Goal: Task Accomplishment & Management: Complete application form

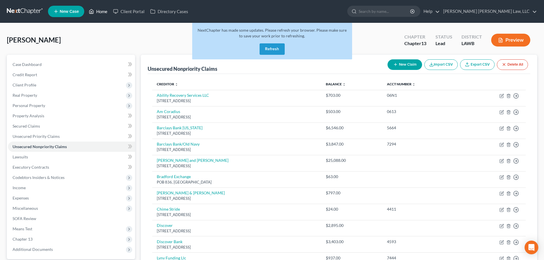
click at [96, 14] on link "Home" at bounding box center [98, 11] width 24 height 10
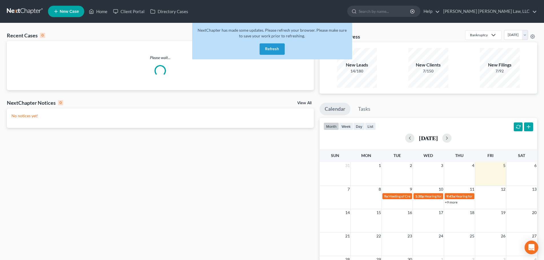
click at [267, 51] on button "Refresh" at bounding box center [272, 48] width 25 height 11
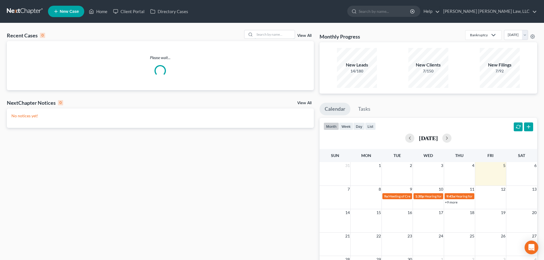
click at [263, 37] on input "search" at bounding box center [275, 34] width 40 height 8
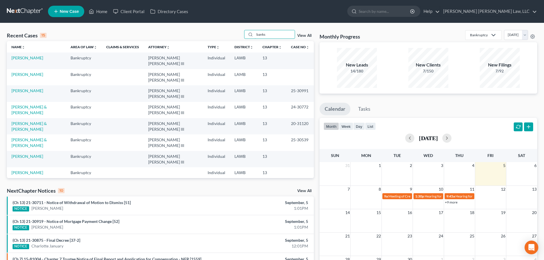
type input "banks"
click at [27, 57] on link "[PERSON_NAME]" at bounding box center [27, 57] width 32 height 5
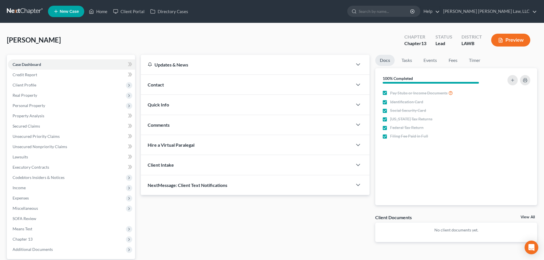
click at [57, 193] on span "Expenses" at bounding box center [71, 198] width 127 height 10
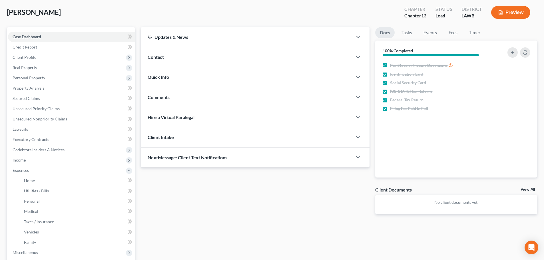
scroll to position [29, 0]
click at [66, 183] on link "Home" at bounding box center [77, 180] width 116 height 10
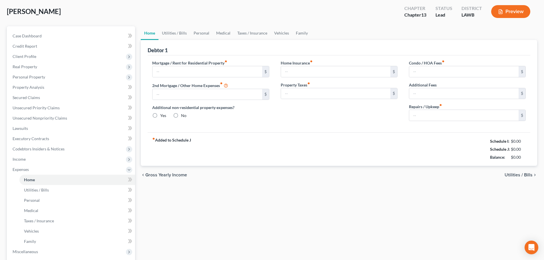
scroll to position [5, 0]
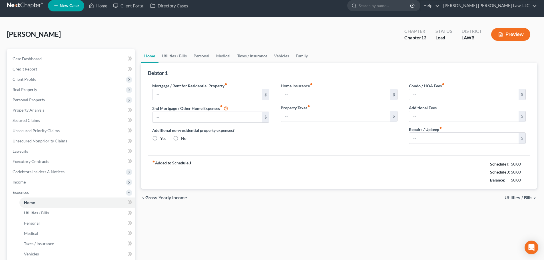
type input "745.00"
type input "0.00"
radio input "true"
type input "0.00"
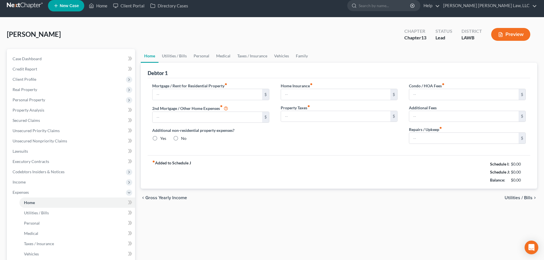
type input "0.00"
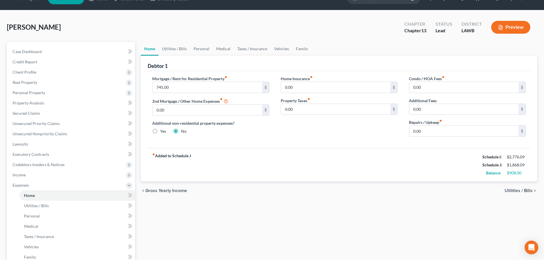
scroll to position [29, 0]
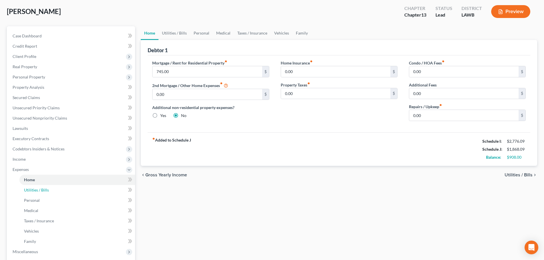
click at [62, 193] on link "Utilities / Bills" at bounding box center [77, 190] width 116 height 10
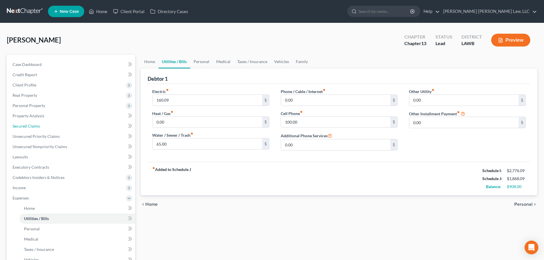
drag, startPoint x: 54, startPoint y: 127, endPoint x: 61, endPoint y: 124, distance: 8.0
click at [54, 127] on link "Secured Claims" at bounding box center [71, 126] width 127 height 10
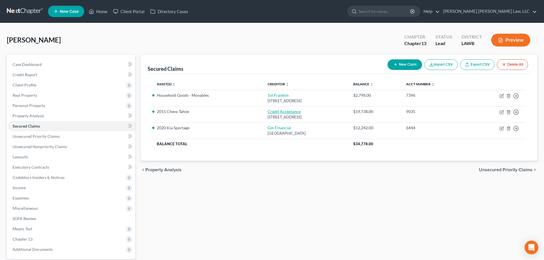
click at [268, 112] on link "Credit Acceptance" at bounding box center [284, 111] width 33 height 5
select select "23"
select select "5"
select select "0"
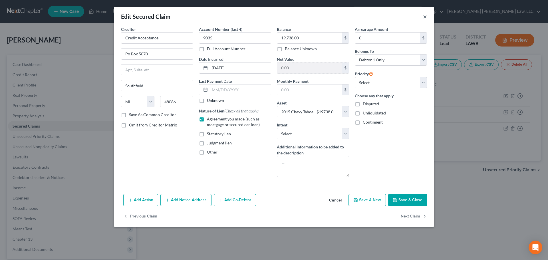
click at [425, 17] on button "×" at bounding box center [425, 16] width 4 height 7
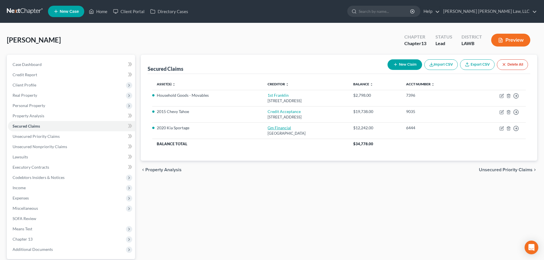
click at [268, 130] on link "Gm Financial" at bounding box center [279, 127] width 23 height 5
select select "45"
select select "6"
select select "0"
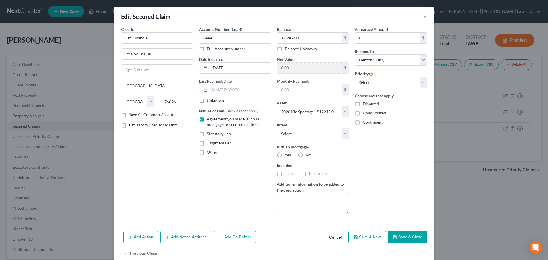
click at [420, 19] on div "Edit Secured Claim ×" at bounding box center [274, 16] width 320 height 19
click at [424, 18] on button "×" at bounding box center [425, 16] width 4 height 7
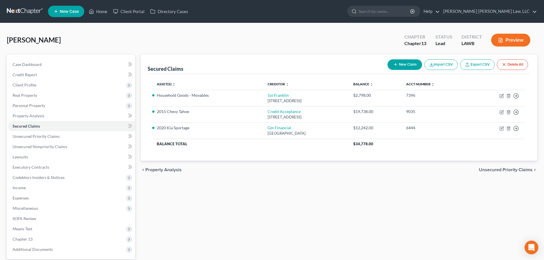
click at [48, 200] on span "Expenses" at bounding box center [71, 198] width 127 height 10
click at [48, 258] on link "Vehicles" at bounding box center [77, 260] width 116 height 10
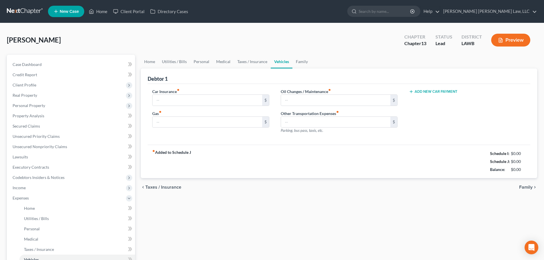
type input "183.00"
type input "120.00"
type input "19.00"
type input "0.00"
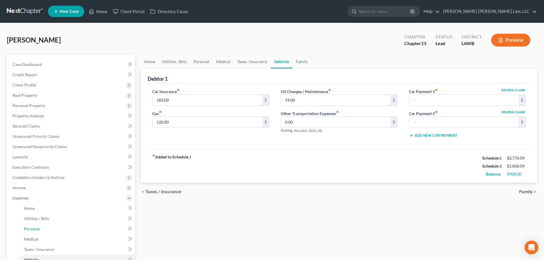
click at [48, 228] on link "Personal" at bounding box center [77, 229] width 116 height 10
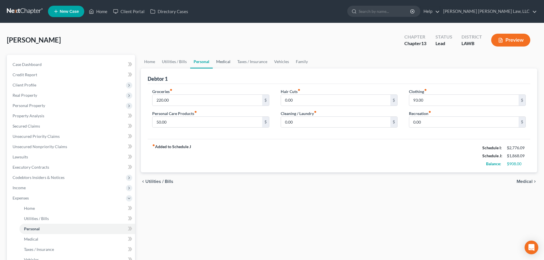
click at [213, 63] on link "Medical" at bounding box center [223, 62] width 21 height 14
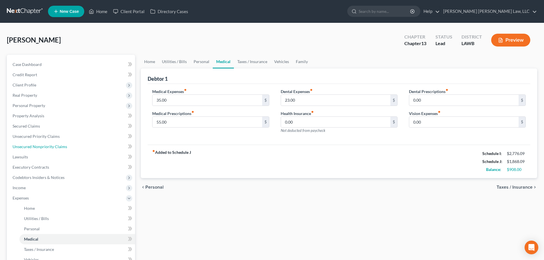
drag, startPoint x: 49, startPoint y: 146, endPoint x: 55, endPoint y: 143, distance: 6.6
click at [49, 146] on span "Unsecured Nonpriority Claims" at bounding box center [40, 146] width 55 height 5
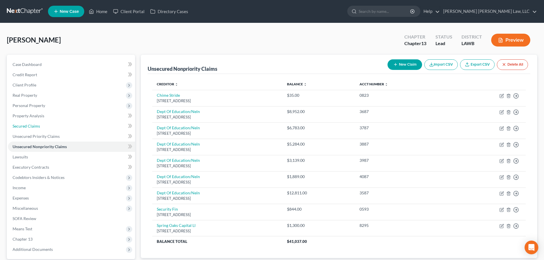
click at [42, 125] on link "Secured Claims" at bounding box center [71, 126] width 127 height 10
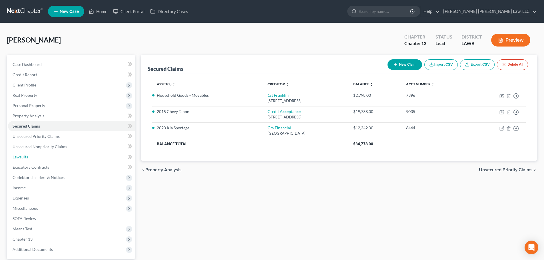
drag, startPoint x: 68, startPoint y: 152, endPoint x: 67, endPoint y: 148, distance: 3.8
click at [68, 152] on link "Lawsuits" at bounding box center [71, 157] width 127 height 10
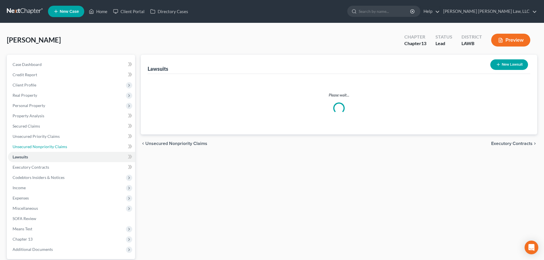
click at [67, 147] on link "Unsecured Nonpriority Claims" at bounding box center [71, 147] width 127 height 10
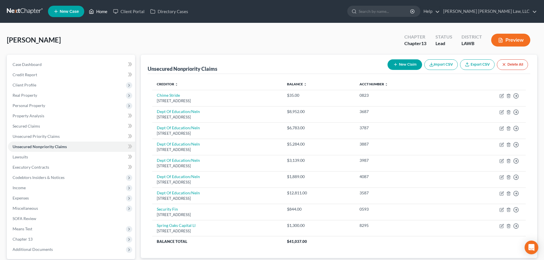
drag, startPoint x: 107, startPoint y: 10, endPoint x: 127, endPoint y: 10, distance: 20.8
click at [106, 10] on link "Home" at bounding box center [98, 11] width 24 height 10
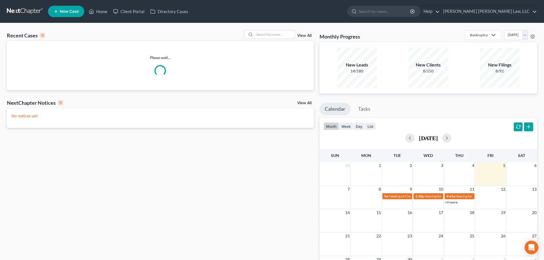
click at [260, 35] on input "search" at bounding box center [275, 34] width 40 height 8
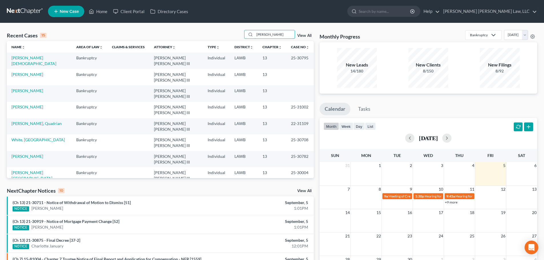
type input "[PERSON_NAME]"
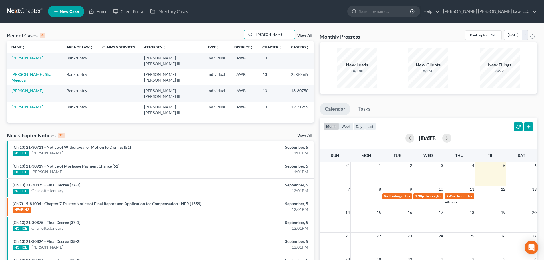
click at [23, 57] on link "[PERSON_NAME]" at bounding box center [27, 57] width 32 height 5
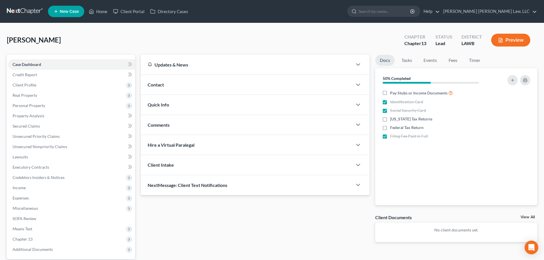
click at [42, 200] on span "Expenses" at bounding box center [71, 198] width 127 height 10
click at [77, 205] on link "Home" at bounding box center [77, 208] width 116 height 10
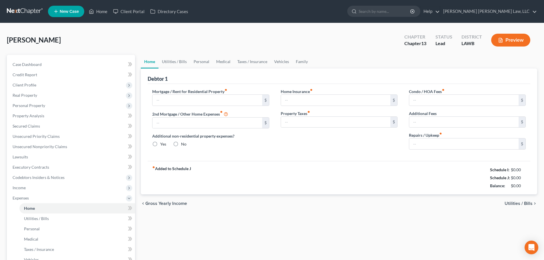
type input "0.00"
radio input "true"
type input "0.00"
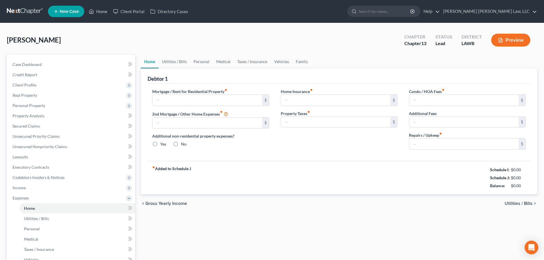
type input "0.00"
click at [58, 217] on link "Utilities / Bills" at bounding box center [77, 219] width 116 height 10
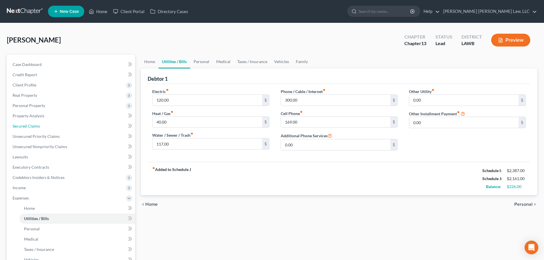
click at [48, 125] on link "Secured Claims" at bounding box center [71, 126] width 127 height 10
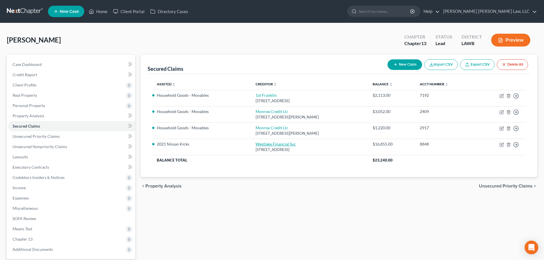
click at [256, 143] on link "Westlake Financial Svc" at bounding box center [276, 144] width 40 height 5
select select "4"
select select "9"
select select "0"
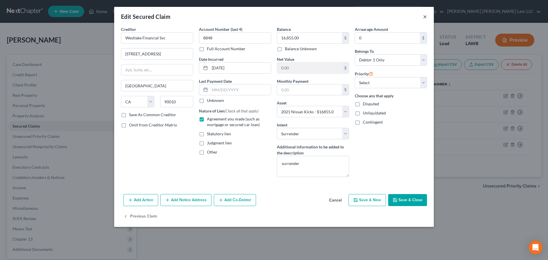
click at [426, 16] on button "×" at bounding box center [425, 16] width 4 height 7
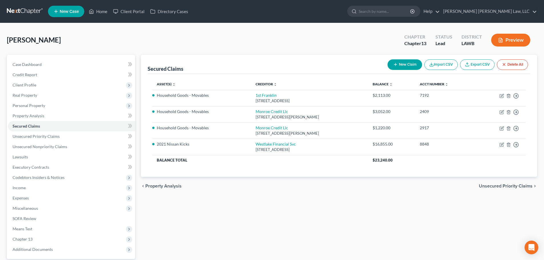
click at [64, 199] on span "Expenses" at bounding box center [71, 198] width 127 height 10
click at [46, 257] on link "Vehicles" at bounding box center [77, 260] width 116 height 10
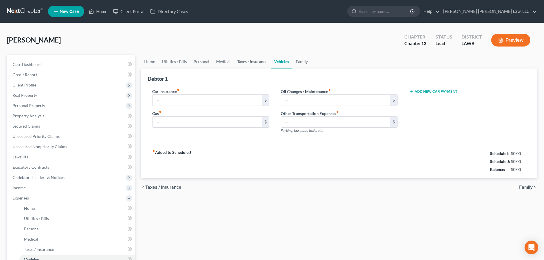
type input "147.00"
type input "370.00"
type input "44.00"
type input "0.00"
drag, startPoint x: 47, startPoint y: 229, endPoint x: 75, endPoint y: 210, distance: 33.7
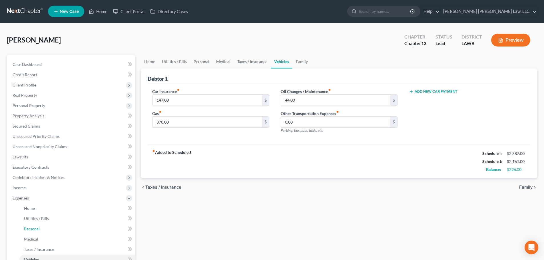
click at [47, 229] on link "Personal" at bounding box center [77, 229] width 116 height 10
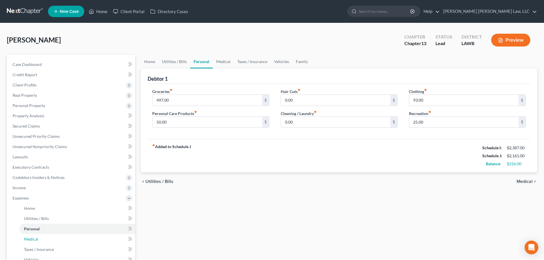
click at [49, 238] on link "Medical" at bounding box center [77, 239] width 116 height 10
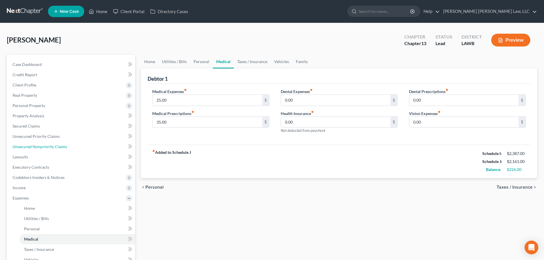
click at [43, 146] on span "Unsecured Nonpriority Claims" at bounding box center [40, 146] width 55 height 5
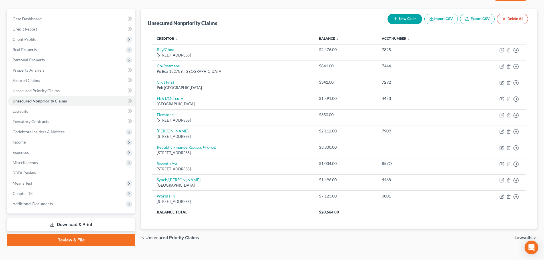
scroll to position [54, 0]
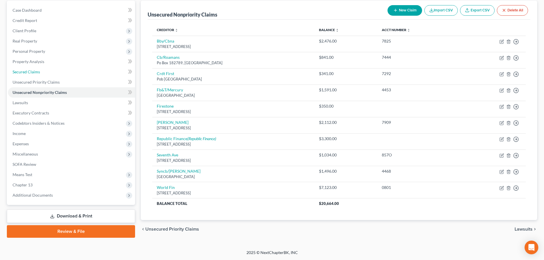
click at [65, 71] on link "Secured Claims" at bounding box center [71, 72] width 127 height 10
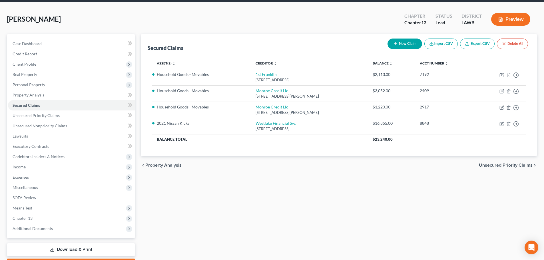
scroll to position [54, 0]
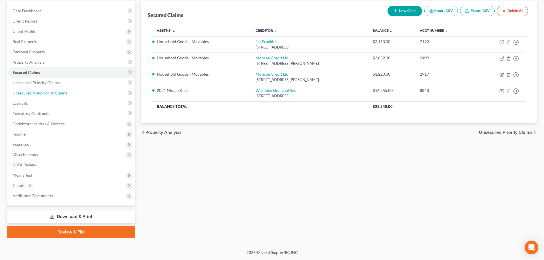
click at [63, 92] on span "Unsecured Nonpriority Claims" at bounding box center [40, 93] width 55 height 5
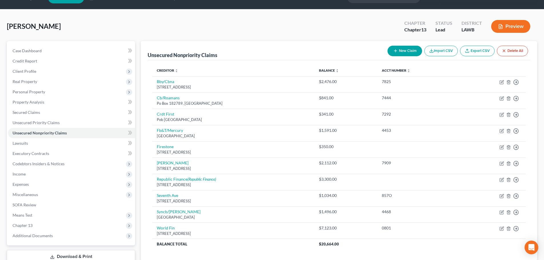
scroll to position [29, 0]
